Goal: Transaction & Acquisition: Download file/media

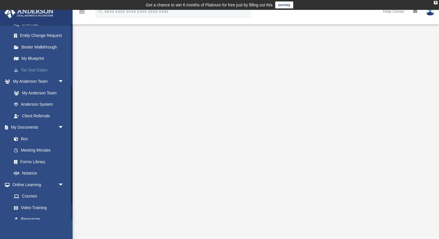
scroll to position [102, 0]
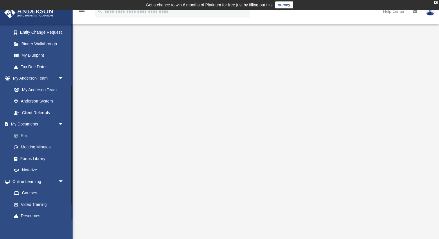
click at [25, 130] on link "Box" at bounding box center [40, 136] width 64 height 12
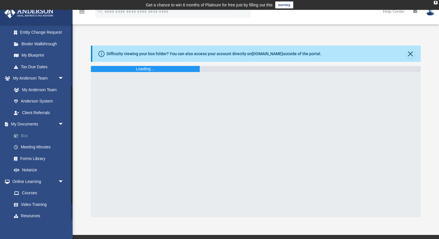
click at [24, 135] on link "Box" at bounding box center [40, 136] width 64 height 12
click at [32, 137] on link "Box" at bounding box center [40, 136] width 64 height 12
click at [409, 56] on button "Close" at bounding box center [410, 54] width 8 height 8
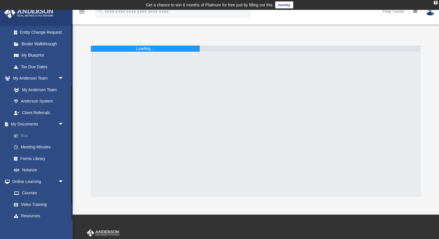
click at [26, 132] on link "Box" at bounding box center [40, 136] width 64 height 12
click at [25, 134] on link "Box" at bounding box center [40, 136] width 64 height 12
click at [21, 136] on link "Box" at bounding box center [40, 136] width 64 height 12
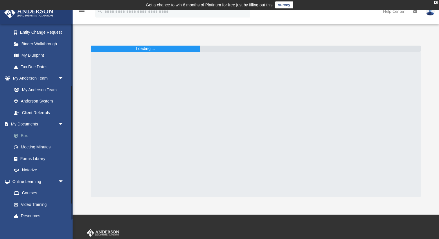
click at [28, 137] on link "Box" at bounding box center [40, 136] width 64 height 12
click at [37, 138] on link "Box" at bounding box center [40, 136] width 64 height 12
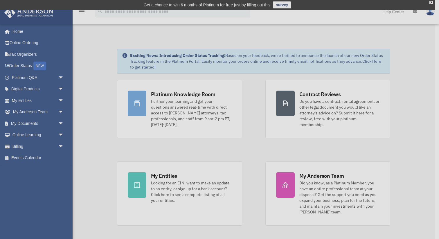
click at [25, 120] on div "x" at bounding box center [219, 119] width 439 height 239
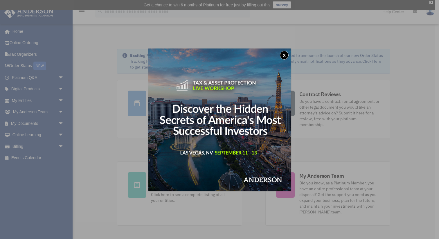
click at [282, 54] on button "x" at bounding box center [284, 55] width 9 height 9
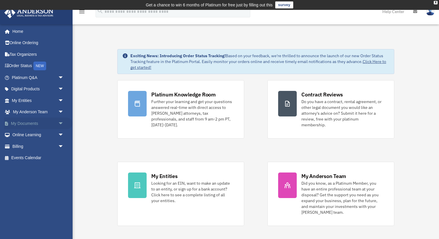
click at [33, 122] on link "My Documents arrow_drop_down" at bounding box center [38, 123] width 68 height 12
click at [60, 124] on span "arrow_drop_down" at bounding box center [64, 123] width 12 height 12
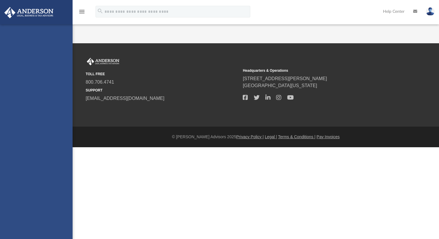
click at [22, 133] on div "[EMAIL_ADDRESS][DOMAIN_NAME] Sign Out [EMAIL_ADDRESS][DOMAIN_NAME] Home Online …" at bounding box center [36, 143] width 73 height 239
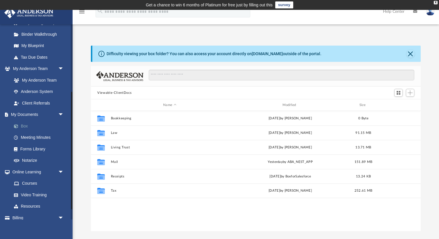
scroll to position [132, 329]
click at [24, 123] on link "Box" at bounding box center [40, 126] width 64 height 12
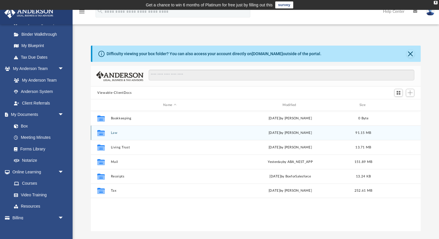
click at [115, 131] on button "Law" at bounding box center [170, 133] width 118 height 4
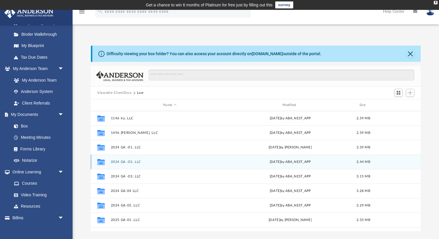
click at [121, 161] on button "2024 GA -02, LLC" at bounding box center [170, 162] width 118 height 4
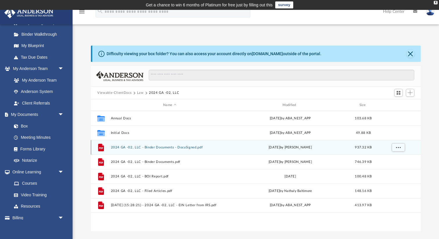
click at [301, 149] on div "Tue Jun 18 2024 by Zoe Doyle" at bounding box center [290, 147] width 118 height 5
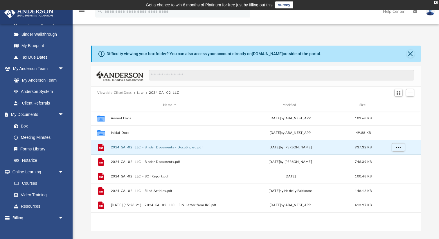
click at [184, 146] on button "2024 GA -02, LLC - Binder Documents - DocuSigned.pdf" at bounding box center [170, 147] width 118 height 4
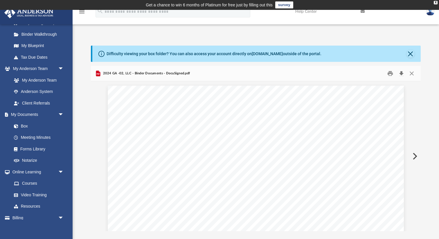
click at [401, 73] on button "Download" at bounding box center [401, 73] width 10 height 9
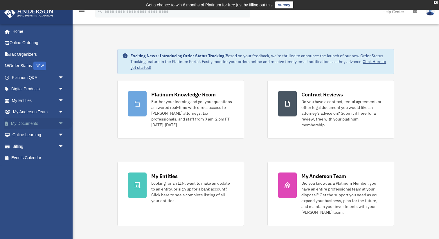
click at [31, 125] on link "My Documents arrow_drop_down" at bounding box center [38, 123] width 68 height 12
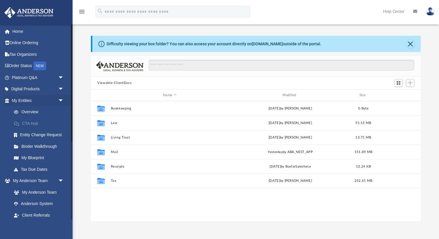
scroll to position [132, 329]
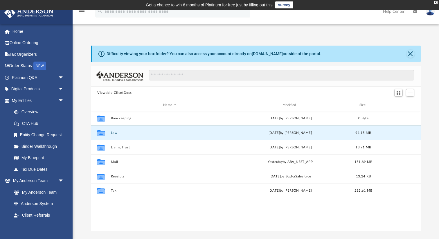
click at [113, 131] on button "Law" at bounding box center [170, 133] width 118 height 4
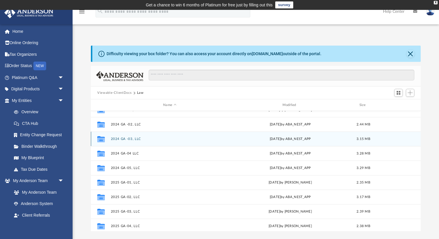
scroll to position [49, 0]
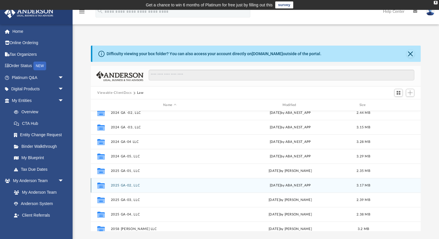
click at [131, 185] on button "2025 GA-02, LLC" at bounding box center [170, 185] width 118 height 4
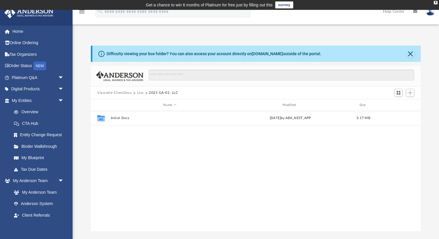
scroll to position [0, 0]
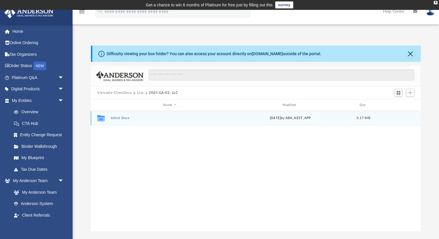
click at [127, 119] on button "Initial Docs" at bounding box center [170, 118] width 118 height 4
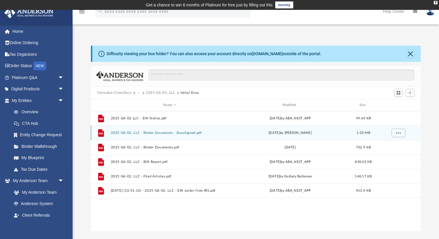
click at [141, 131] on button "2025 GA-02, LLC - Binder Documents - DocuSigned.pdf" at bounding box center [170, 133] width 118 height 4
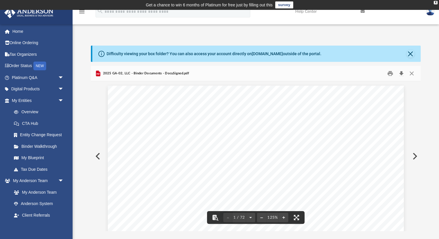
click at [397, 71] on button "Download" at bounding box center [401, 73] width 10 height 9
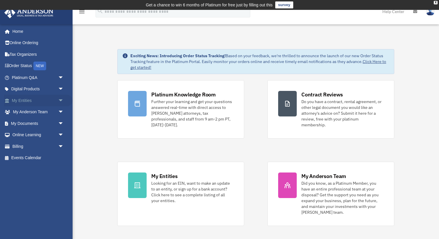
click at [29, 103] on link "My Entities arrow_drop_down" at bounding box center [38, 101] width 68 height 12
click at [32, 122] on link "My Documents arrow_drop_down" at bounding box center [38, 123] width 68 height 12
click at [61, 122] on span "arrow_drop_down" at bounding box center [64, 123] width 12 height 12
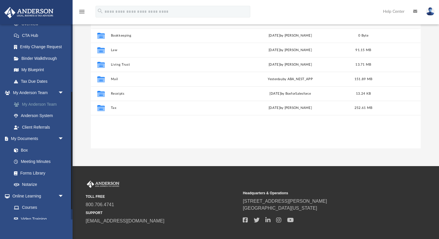
scroll to position [117, 0]
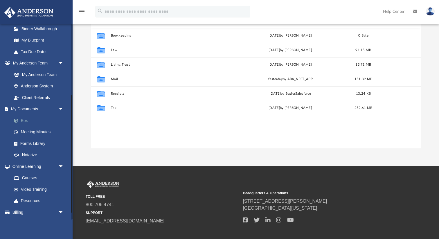
click at [26, 123] on link "Box" at bounding box center [40, 121] width 64 height 12
click at [26, 121] on link "Box" at bounding box center [40, 121] width 64 height 12
click at [22, 118] on link "Box" at bounding box center [40, 121] width 64 height 12
click at [17, 120] on span at bounding box center [19, 121] width 4 height 4
click at [26, 120] on link "Box" at bounding box center [40, 121] width 64 height 12
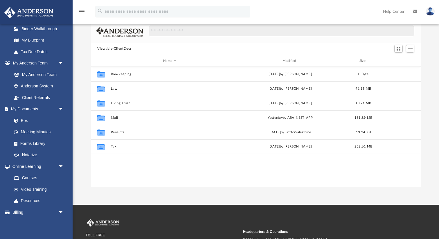
scroll to position [38, 0]
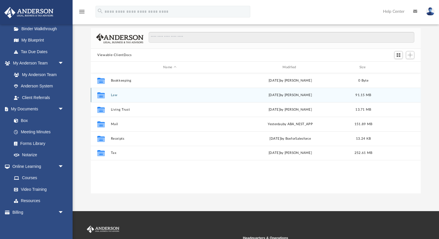
click at [115, 95] on button "Law" at bounding box center [170, 95] width 118 height 4
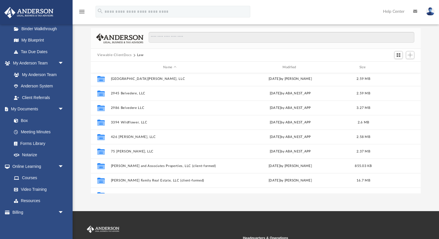
scroll to position [250, 0]
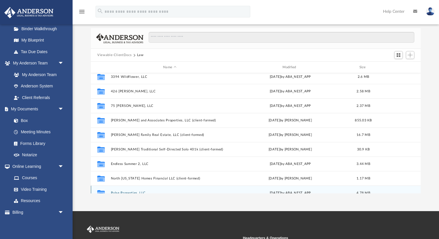
click at [126, 190] on div "Collaborated Folder Pulse Properties, LLC [DATE] by ABA_NEST_APP 4.78 MB" at bounding box center [255, 192] width 329 height 15
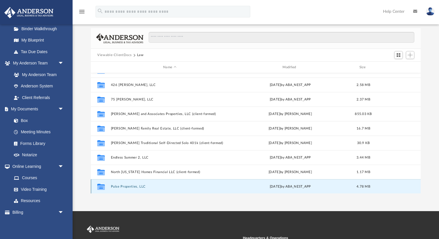
click at [126, 185] on button "Pulse Properties, LLC" at bounding box center [170, 186] width 118 height 4
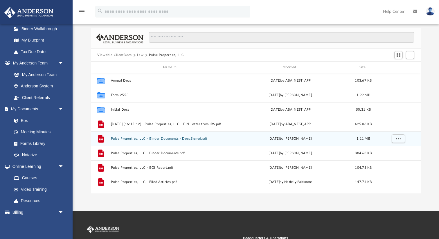
click at [145, 136] on div "File Pulse Properties, LLC - Binder Documents - DocuSigned.pdf [DATE] by [PERSO…" at bounding box center [255, 138] width 329 height 15
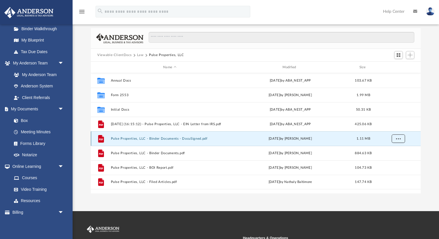
click at [398, 140] on span "More options" at bounding box center [398, 138] width 5 height 3
click at [397, 160] on li "Download" at bounding box center [392, 159] width 17 height 6
